Goal: Transaction & Acquisition: Purchase product/service

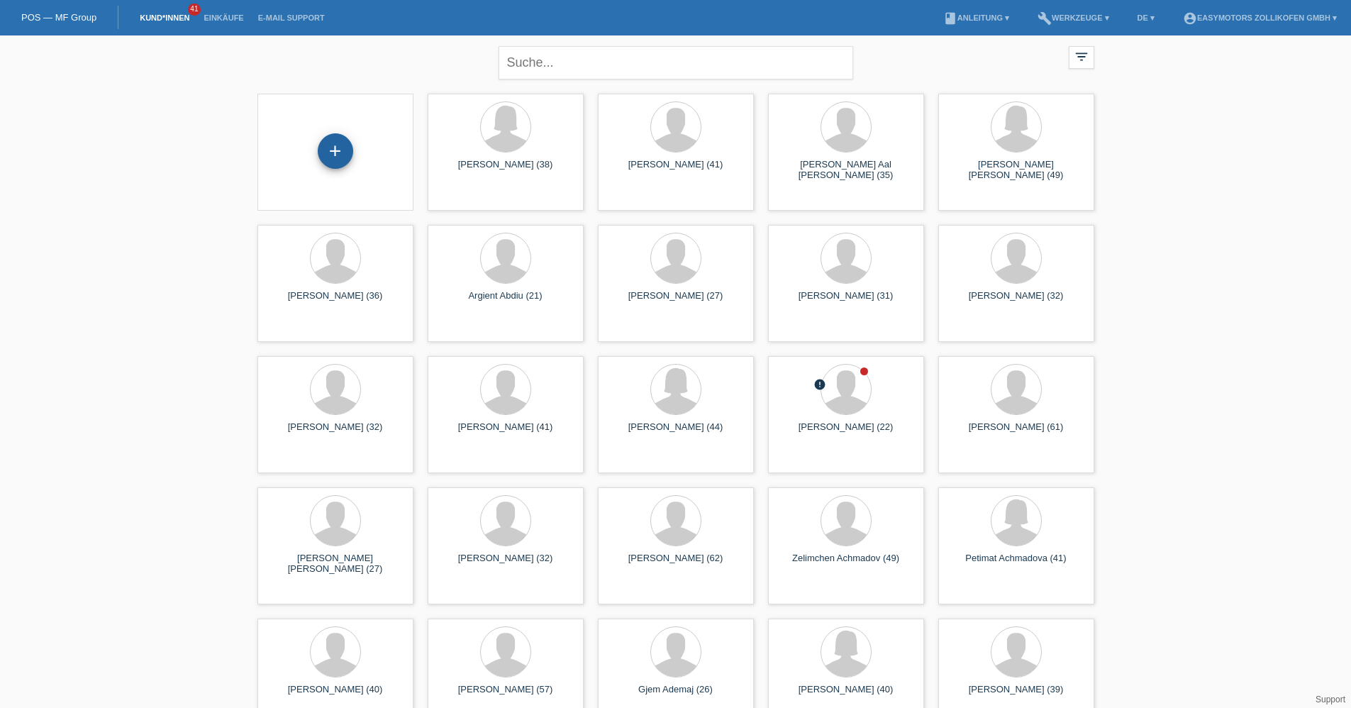
click at [330, 151] on div "+" at bounding box center [335, 150] width 35 height 35
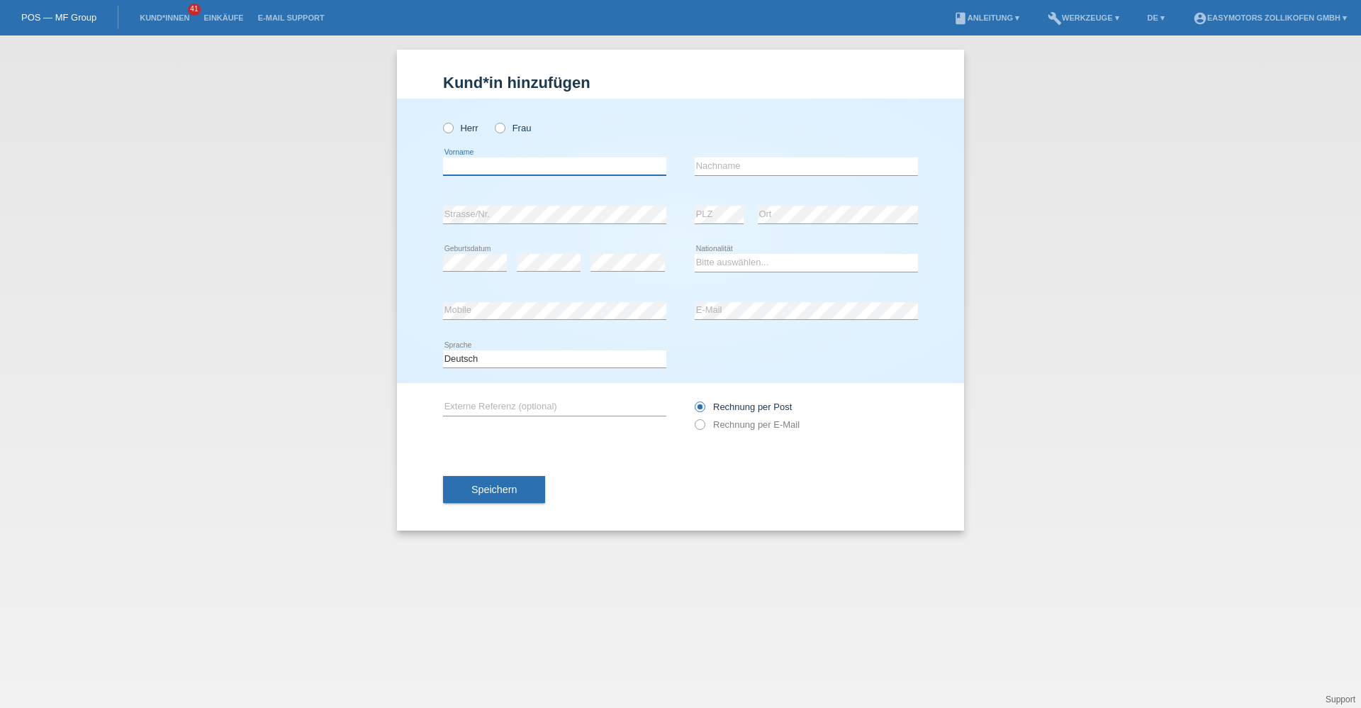
click at [461, 164] on input "text" at bounding box center [554, 166] width 223 height 18
click at [458, 124] on label "Herr" at bounding box center [460, 128] width 35 height 11
drag, startPoint x: 458, startPoint y: 124, endPoint x: 467, endPoint y: 167, distance: 43.4
click at [467, 167] on input "text" at bounding box center [554, 166] width 223 height 18
click at [468, 128] on label "Herr" at bounding box center [460, 128] width 35 height 11
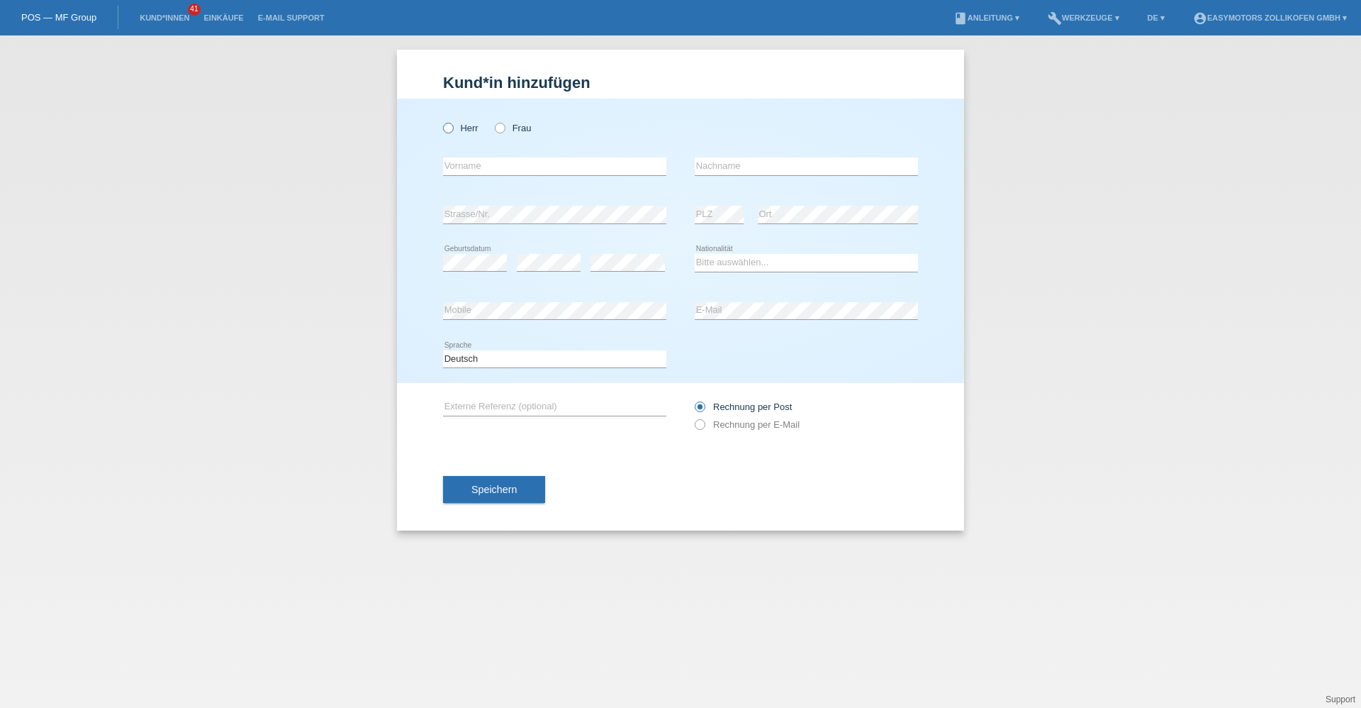
click at [452, 128] on input "Herr" at bounding box center [447, 127] width 9 height 9
radio input "true"
click at [464, 168] on input "text" at bounding box center [554, 166] width 223 height 18
type input "Ersin"
type input "Karadag"
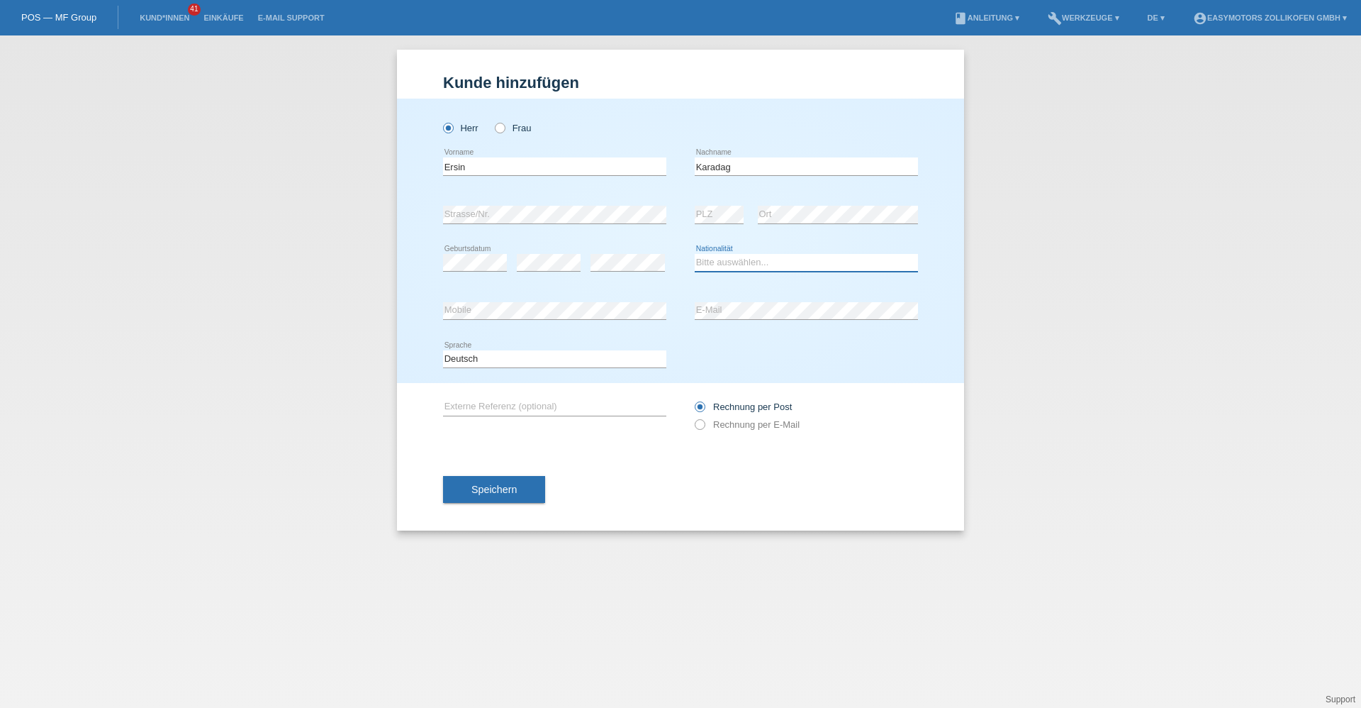
click at [742, 265] on select "Bitte auswählen... Schweiz Deutschland Liechtenstein Österreich ------------ Af…" at bounding box center [806, 262] width 223 height 17
select select "TR"
click at [695, 254] on select "Bitte auswählen... Schweiz Deutschland Liechtenstein Österreich ------------ Af…" at bounding box center [806, 262] width 223 height 17
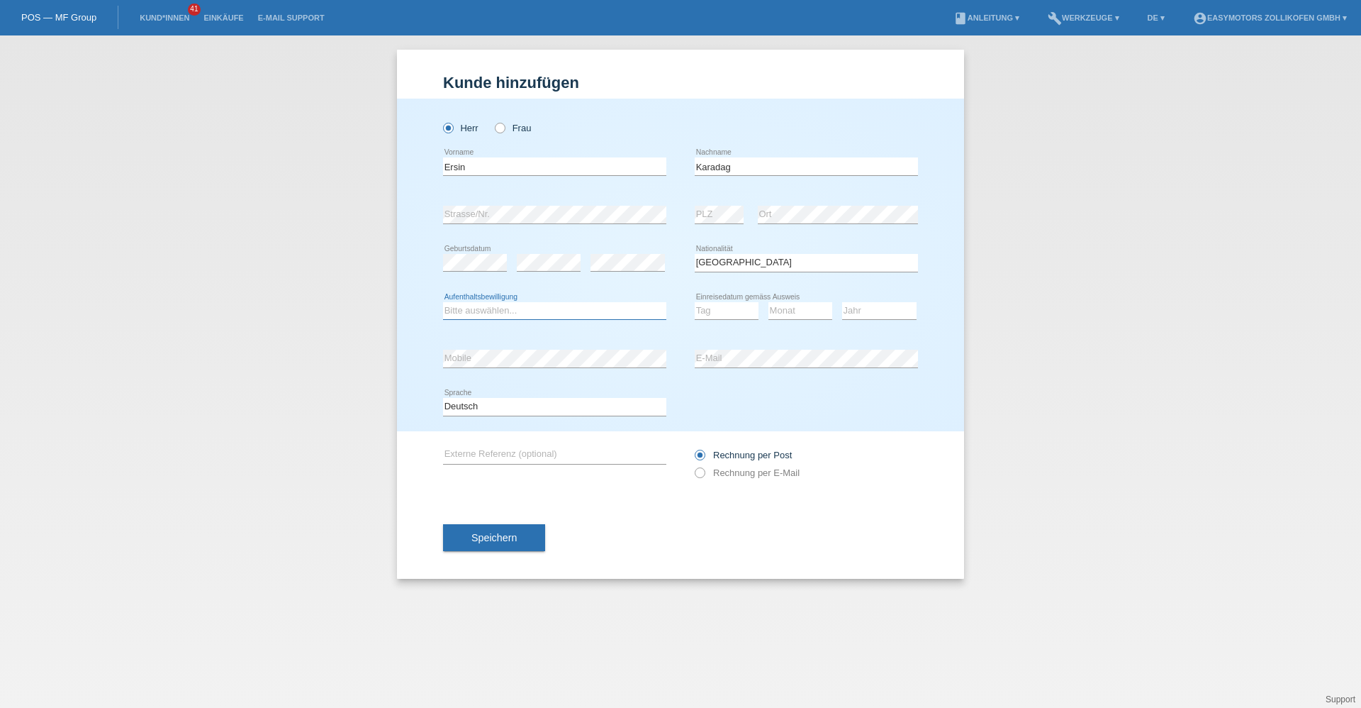
click at [582, 318] on div "Bitte auswählen... C B B - Flüchtlingsstatus Andere error Aufenthaltsbewilligung" at bounding box center [554, 311] width 223 height 18
select select "C"
click at [443, 302] on select "Bitte auswählen... C B B - Flüchtlingsstatus Andere" at bounding box center [554, 310] width 223 height 17
click at [742, 308] on select "Tag 01 02 03 04 05 06 07 08 09 10 11" at bounding box center [727, 310] width 64 height 17
select select "03"
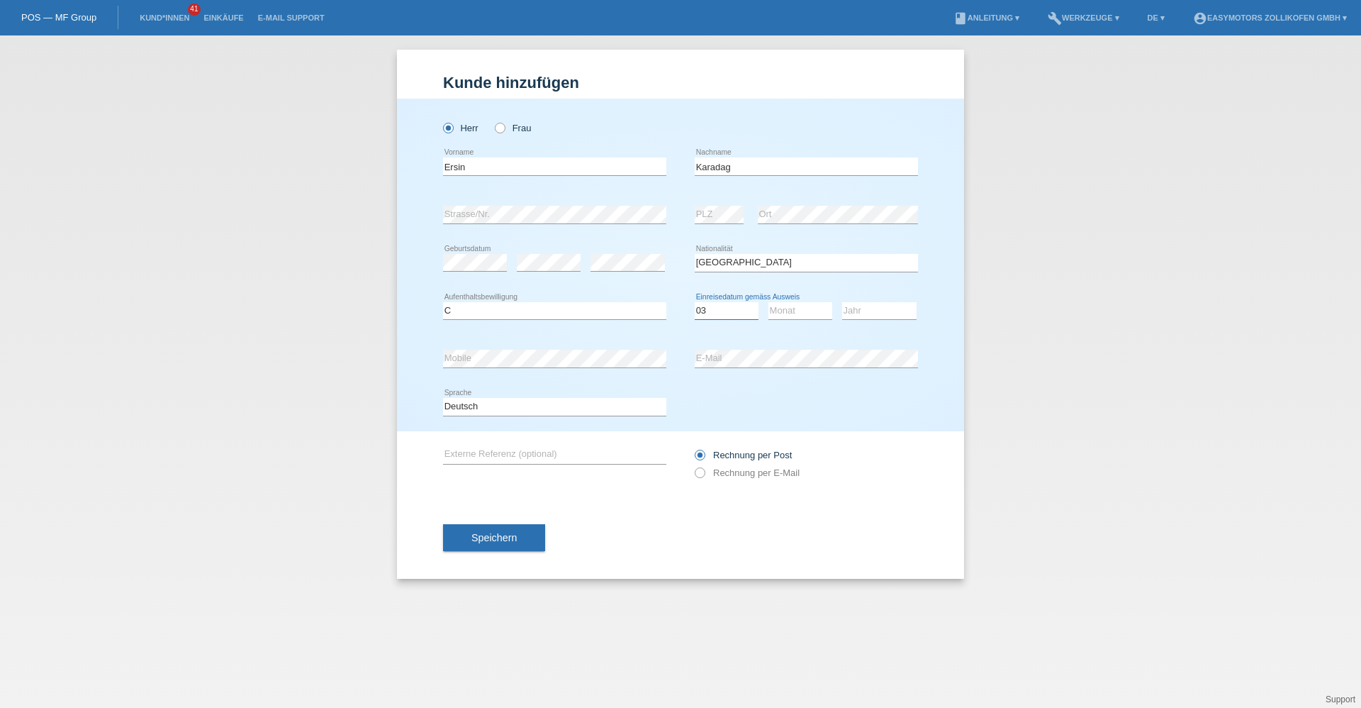
click at [695, 302] on select "Tag 01 02 03 04 05 06 07 08 09 10 11" at bounding box center [727, 310] width 64 height 17
click at [774, 313] on select "Monat 01 02 03 04 05 06 07 08 09 10 11" at bounding box center [801, 310] width 64 height 17
select select "08"
click at [769, 302] on select "Monat 01 02 03 04 05 06 07 08 09 10 11" at bounding box center [801, 310] width 64 height 17
drag, startPoint x: 878, startPoint y: 310, endPoint x: 875, endPoint y: 317, distance: 7.6
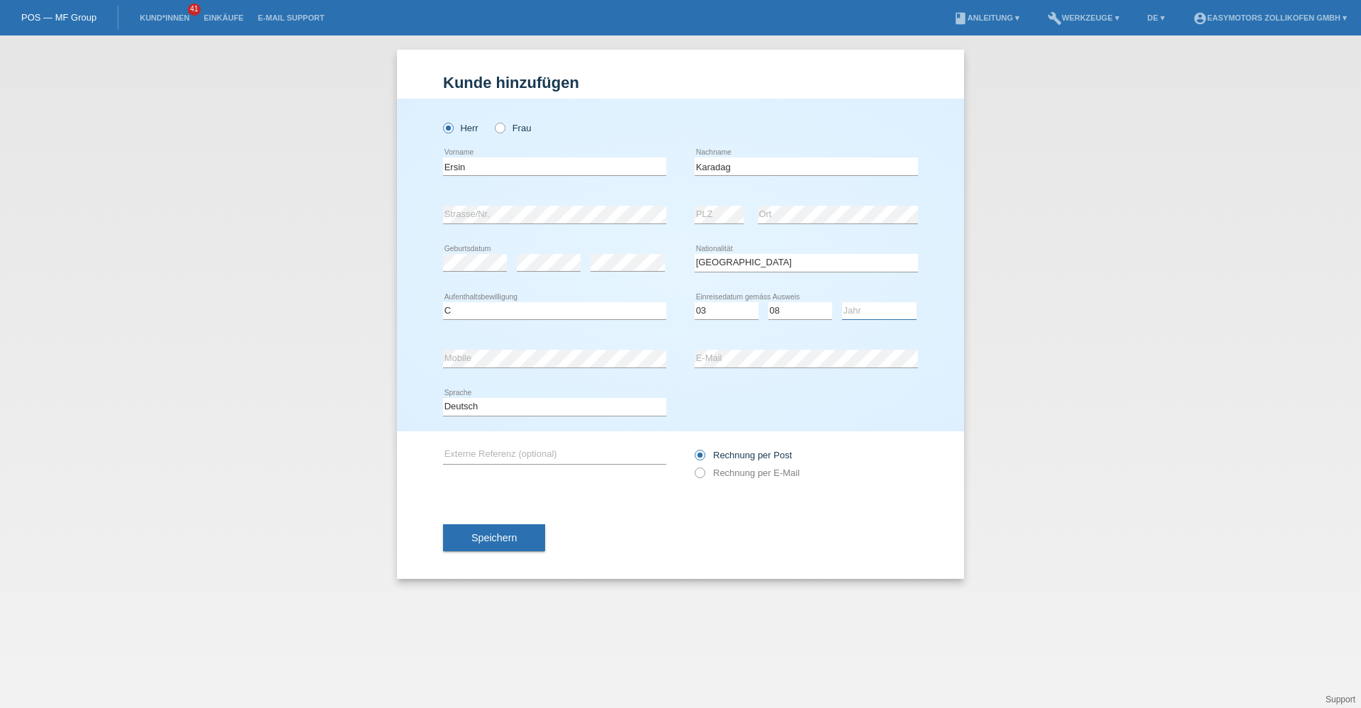
click at [878, 310] on select "Jahr 2025 2024 2023 2022 2021 2020 2019 2018 2017 2016 2015 2014 2013 2012 2011…" at bounding box center [879, 310] width 74 height 17
select select "1991"
click at [842, 302] on select "Jahr 2025 2024 2023 2022 2021 2020 2019 2018 2017 2016 2015 2014 2013 2012 2011…" at bounding box center [879, 310] width 74 height 17
click at [489, 545] on button "Speichern" at bounding box center [494, 537] width 102 height 27
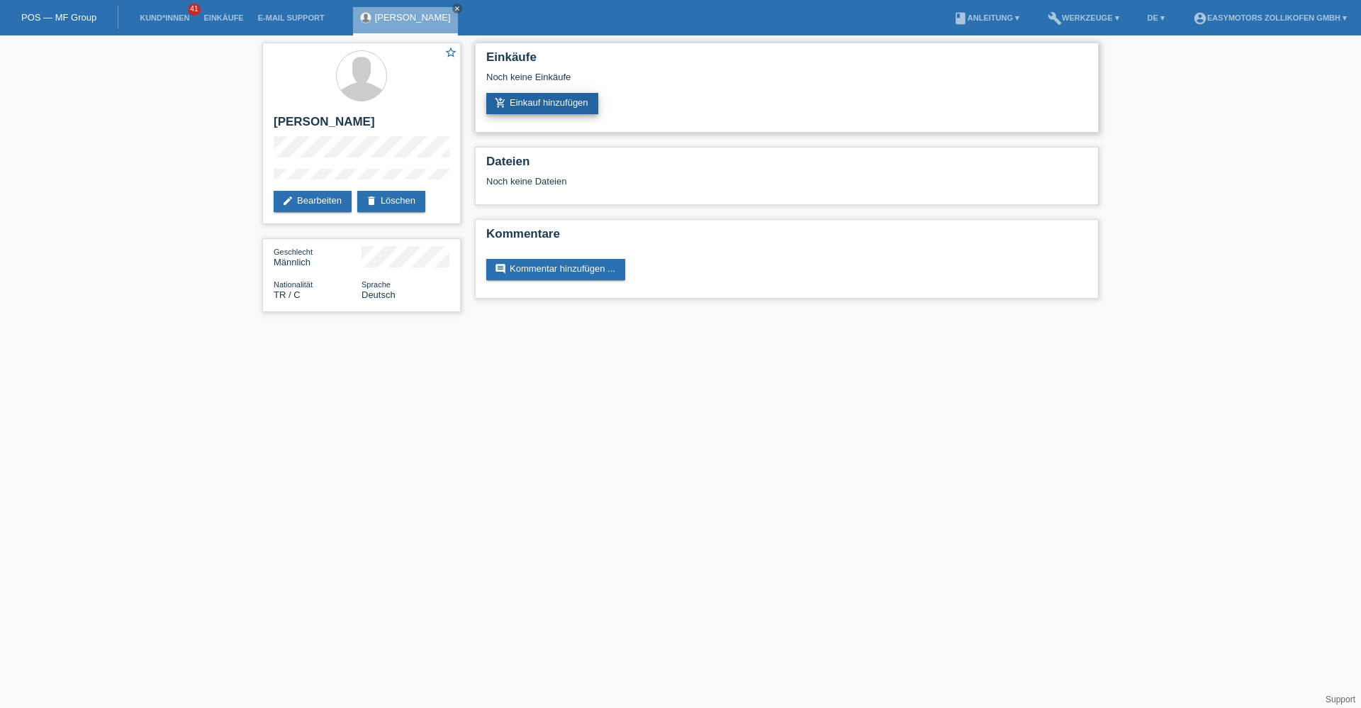
click at [542, 105] on link "add_shopping_cart Einkauf hinzufügen" at bounding box center [542, 103] width 112 height 21
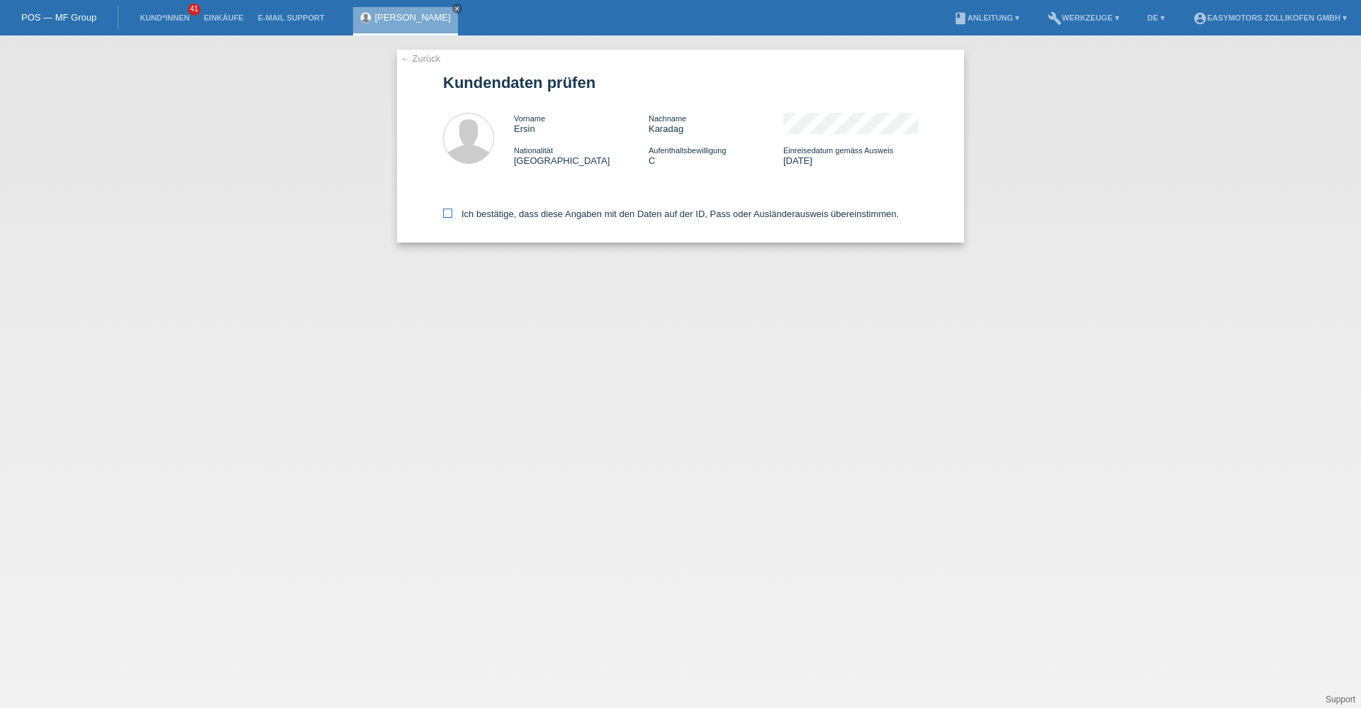
click at [488, 213] on label "Ich bestätige, dass diese Angaben mit den Daten auf der ID, Pass oder Ausländer…" at bounding box center [671, 213] width 456 height 11
click at [452, 213] on input "Ich bestätige, dass diese Angaben mit den Daten auf der ID, Pass oder Ausländer…" at bounding box center [447, 212] width 9 height 9
checkbox input "true"
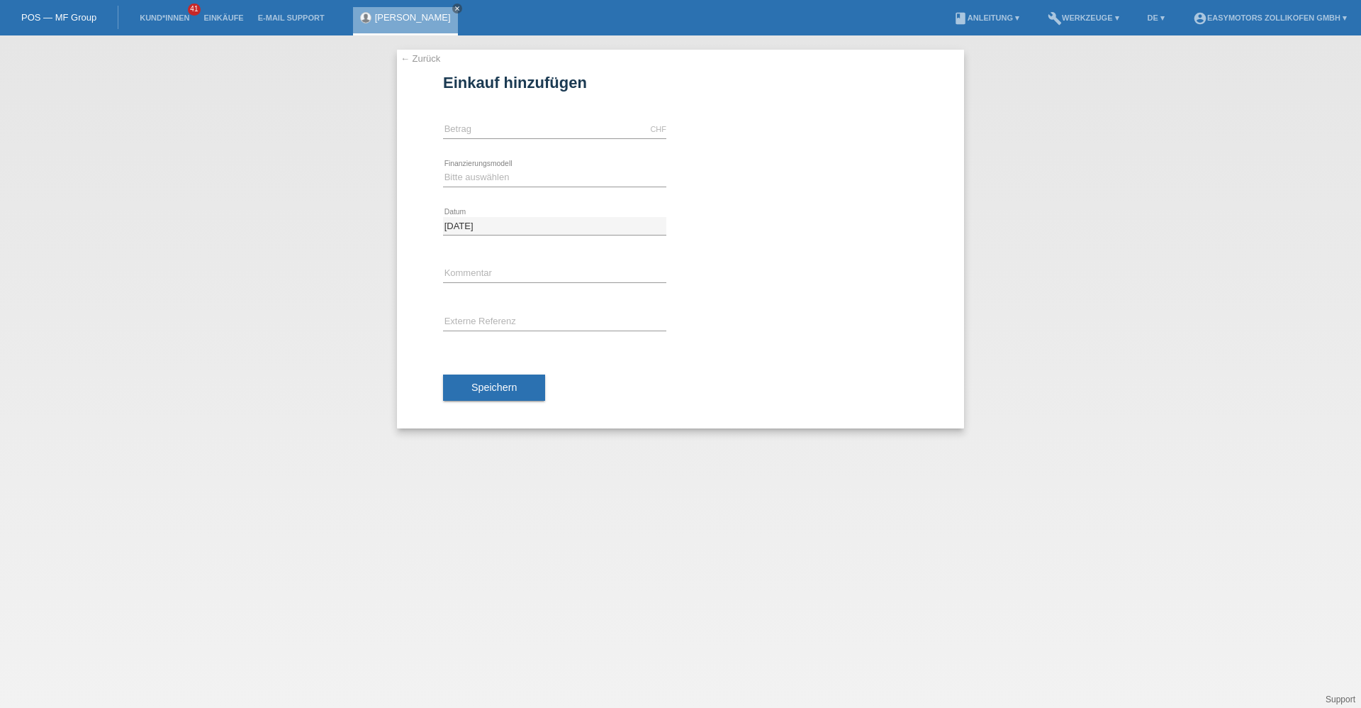
click at [496, 119] on div "CHF error [GEOGRAPHIC_DATA]" at bounding box center [554, 130] width 223 height 48
click at [496, 127] on input "text" at bounding box center [554, 130] width 223 height 18
type input "2990.00"
click at [518, 167] on div "Bitte auswählen Fixe Raten Kauf auf Rechnung mit Teilzahlungsoption error Finan…" at bounding box center [554, 178] width 223 height 48
click at [518, 170] on select "Bitte auswählen Fixe Raten Kauf auf Rechnung mit Teilzahlungsoption" at bounding box center [554, 177] width 223 height 17
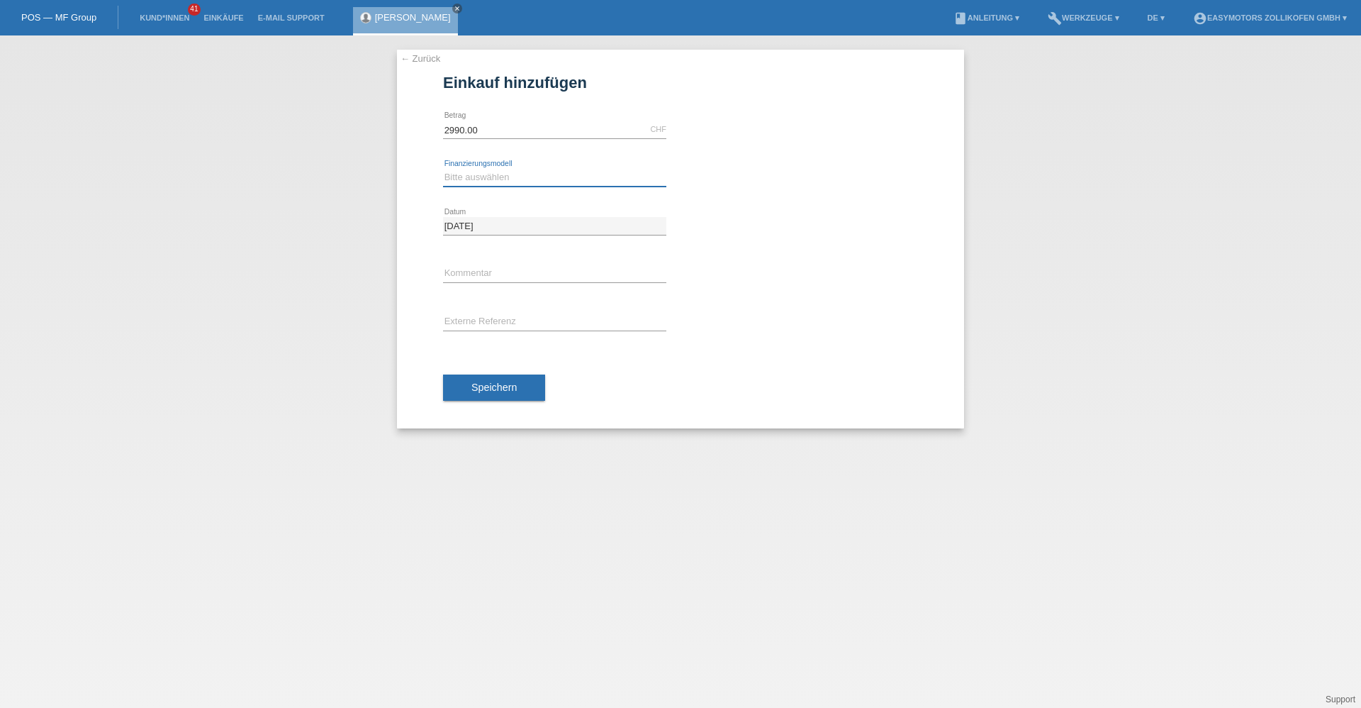
select select "67"
click at [443, 169] on select "Bitte auswählen Fixe Raten Kauf auf Rechnung mit Teilzahlungsoption" at bounding box center [554, 177] width 223 height 17
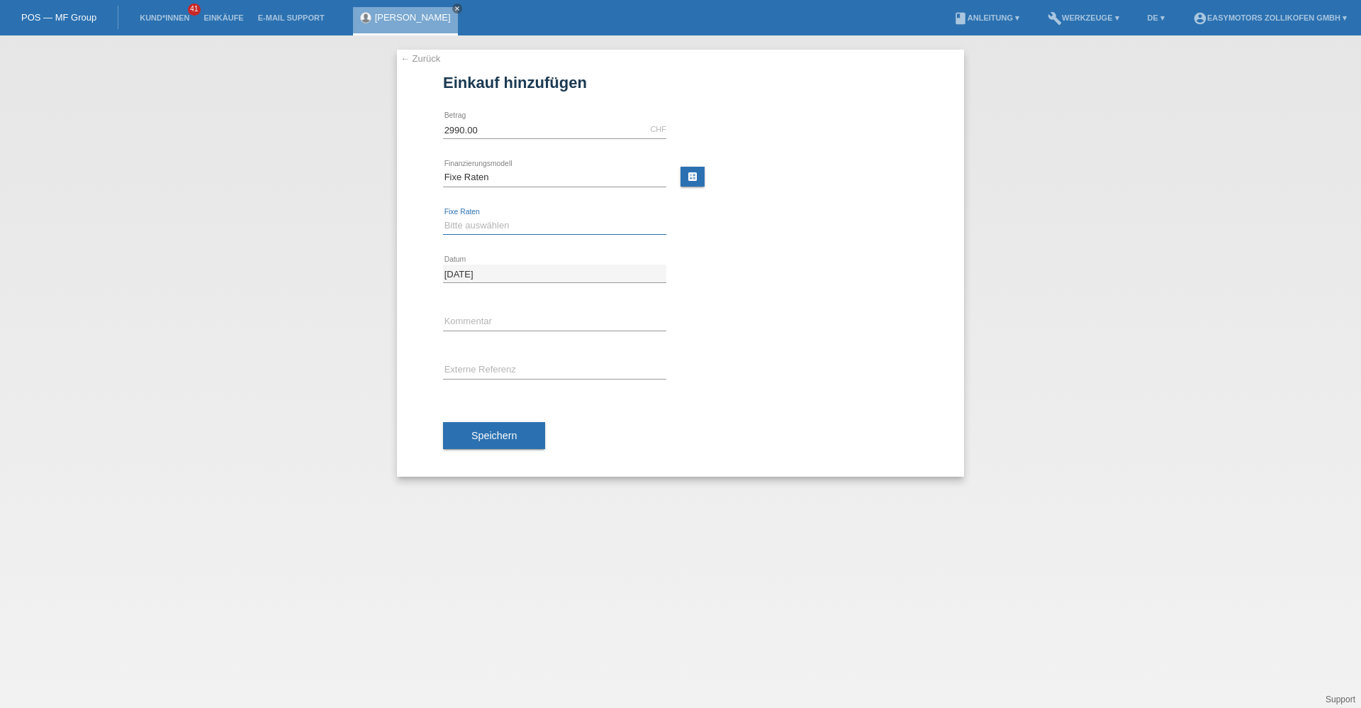
click at [520, 230] on select "Bitte auswählen 12 Raten 24 Raten 36 Raten 48 Raten" at bounding box center [554, 225] width 223 height 17
select select "134"
click at [443, 217] on select "Bitte auswählen 12 Raten 24 Raten 36 Raten 48 Raten" at bounding box center [554, 225] width 223 height 17
click at [507, 425] on button "Speichern" at bounding box center [494, 435] width 102 height 27
